Goal: Information Seeking & Learning: Check status

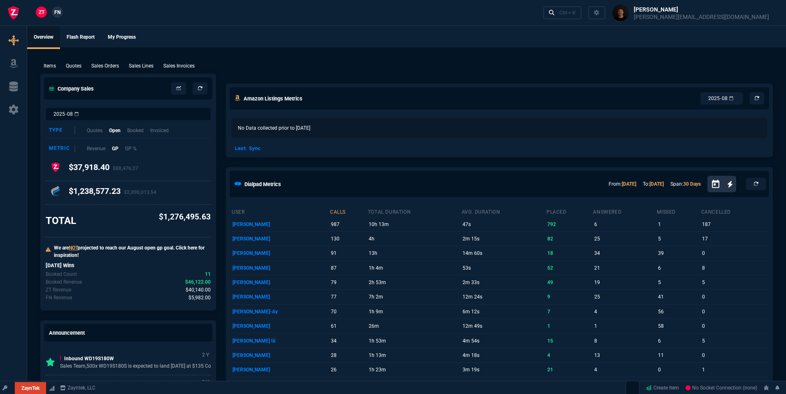
select select "19: totals"
select select
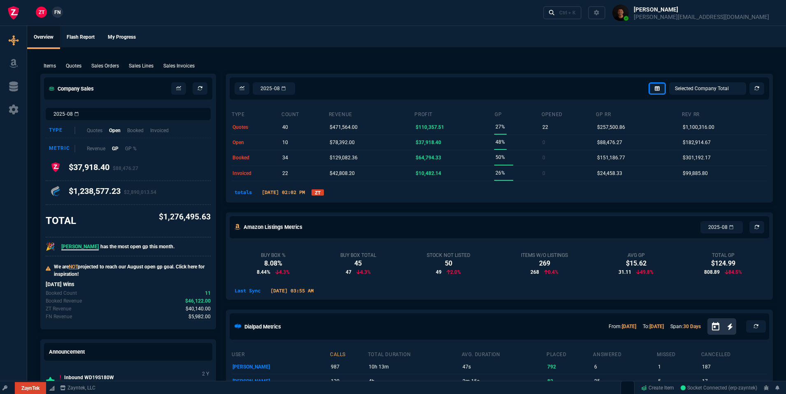
click at [324, 196] on nx-fornida-dropdown "ZT" at bounding box center [318, 192] width 12 height 10
click at [324, 191] on link "ZT" at bounding box center [318, 192] width 12 height 6
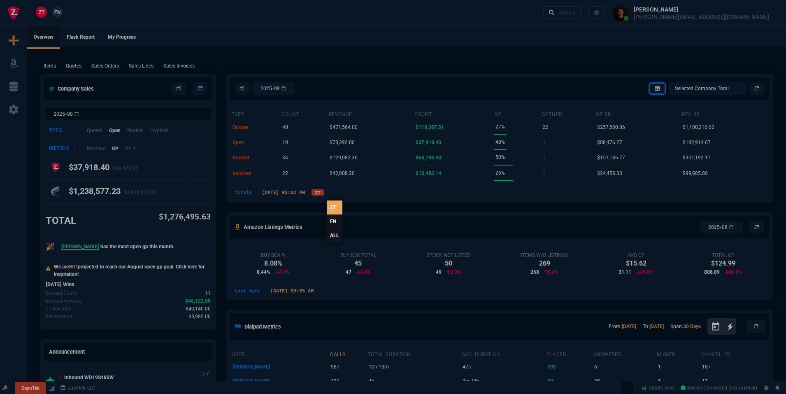
click at [334, 237] on link "ALL" at bounding box center [335, 236] width 16 height 14
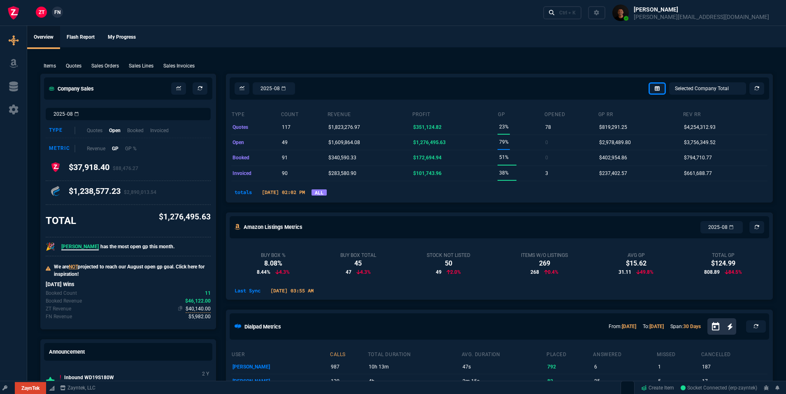
click at [200, 311] on span "$40,140.00" at bounding box center [198, 309] width 25 height 8
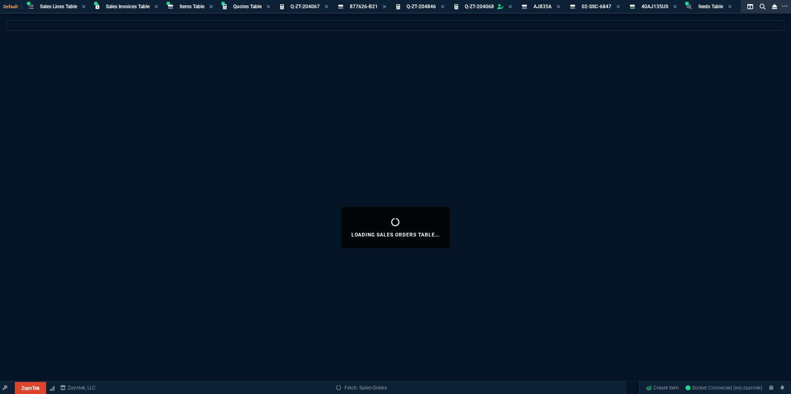
select select
